Goal: Contribute content

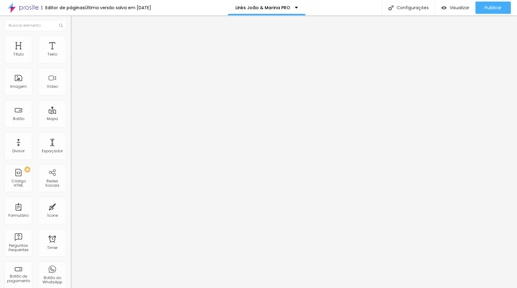
click at [71, 126] on input "[URL][DOMAIN_NAME]" at bounding box center [108, 124] width 74 height 6
paste input "[DOMAIN_NAME][URL]"
type input "[URL][DOMAIN_NAME]"
click at [71, 58] on input "Entre para O CICLO DA VIDA 🤎" at bounding box center [108, 55] width 74 height 6
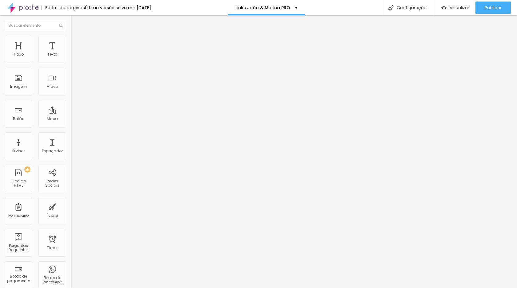
scroll to position [0, 0]
click at [71, 58] on input "Entre para O CICLO DA VIDA 🤎" at bounding box center [108, 55] width 74 height 6
type input "C"
type input "Curso Gestante - ciclo da vida"
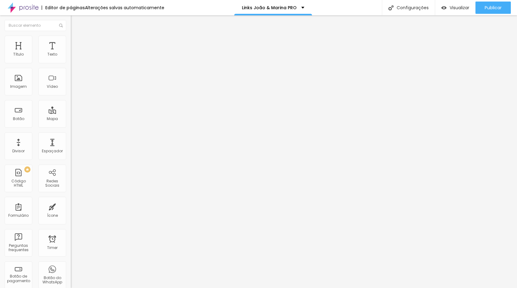
scroll to position [0, 0]
click at [71, 58] on input "Curso Gestante - ciclo da vida" at bounding box center [108, 55] width 74 height 6
click at [71, 58] on input "Curso Newborn - ciclo da vida" at bounding box center [108, 55] width 74 height 6
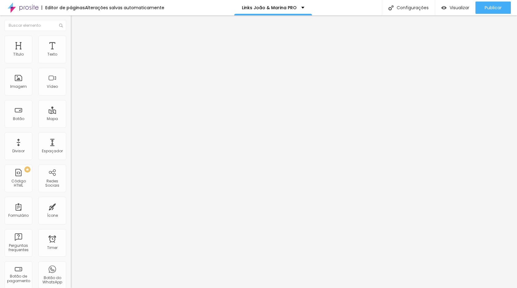
type input "Formação Newborn - ciclo da vida"
click at [71, 58] on input "Curso Gestante - ciclo da vida" at bounding box center [108, 55] width 74 height 6
type input "Formação Gestante - ciclo da vida"
click at [71, 58] on input "📚 Guia Newborn" at bounding box center [108, 55] width 74 height 6
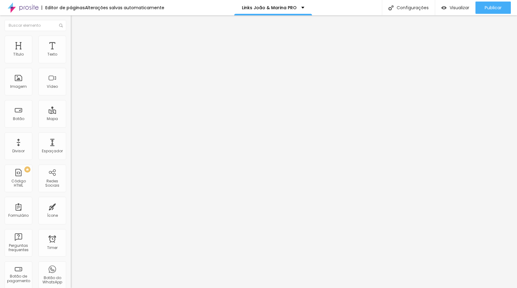
click at [71, 58] on input "📚 Guia Newborn" at bounding box center [108, 55] width 74 height 6
type input "📚 Guia de Poses Newborn"
click at [71, 126] on input "[URL][DOMAIN_NAME]" at bounding box center [108, 124] width 74 height 6
type input "[URL][DOMAIN_NAME]"
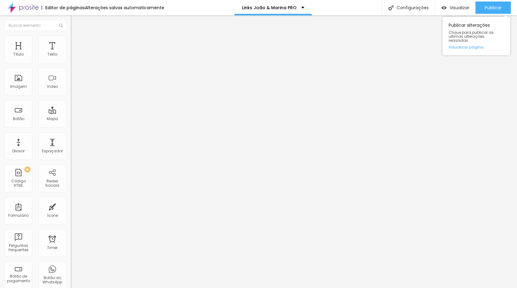
click at [497, 14] on div "Publicar alterações Clique para publicar as ultimas alterações reaizadas Visual…" at bounding box center [476, 35] width 68 height 42
click at [495, 11] on div "Publicar" at bounding box center [492, 8] width 17 height 12
click at [464, 5] on span "Visualizar" at bounding box center [459, 7] width 20 height 5
